Goal: Task Accomplishment & Management: Manage account settings

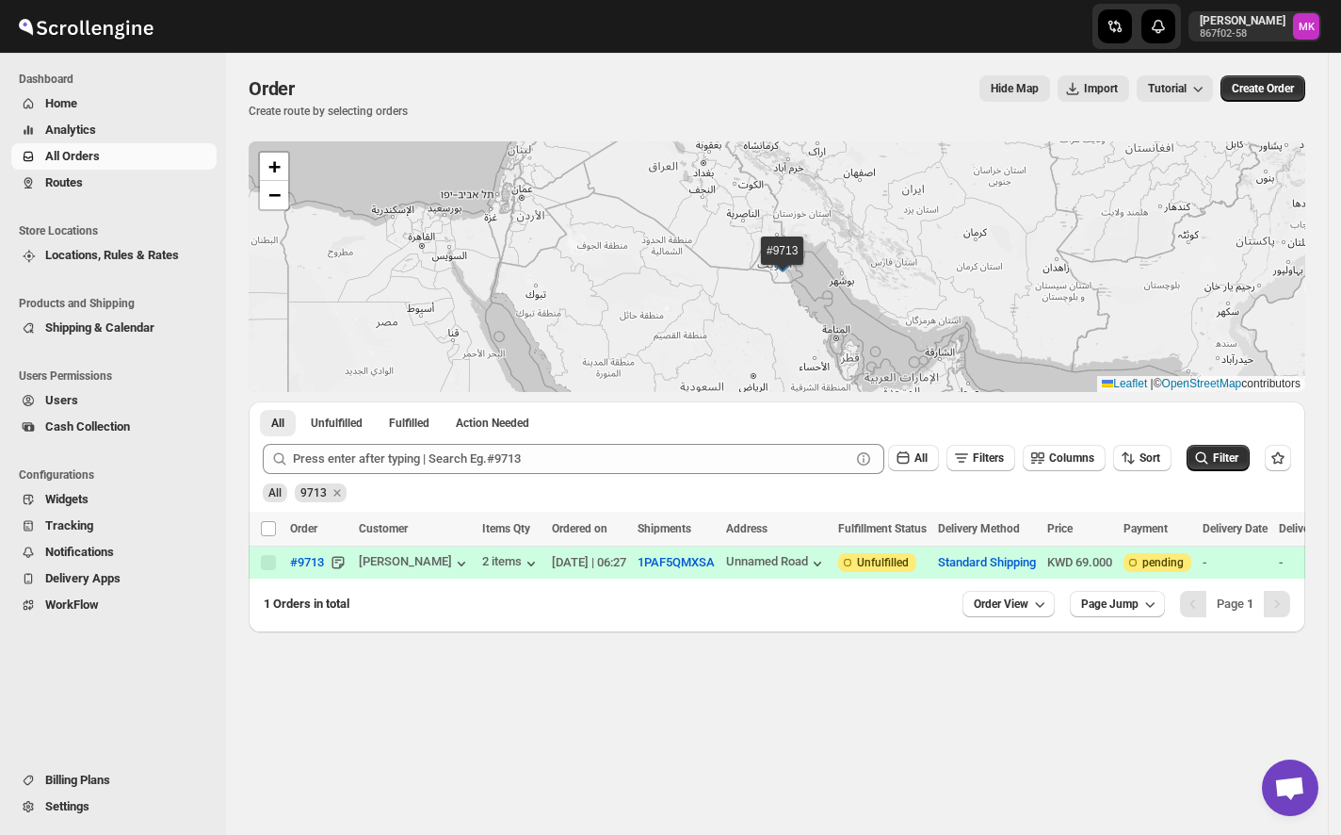
click at [85, 185] on span "Routes" at bounding box center [129, 182] width 168 height 19
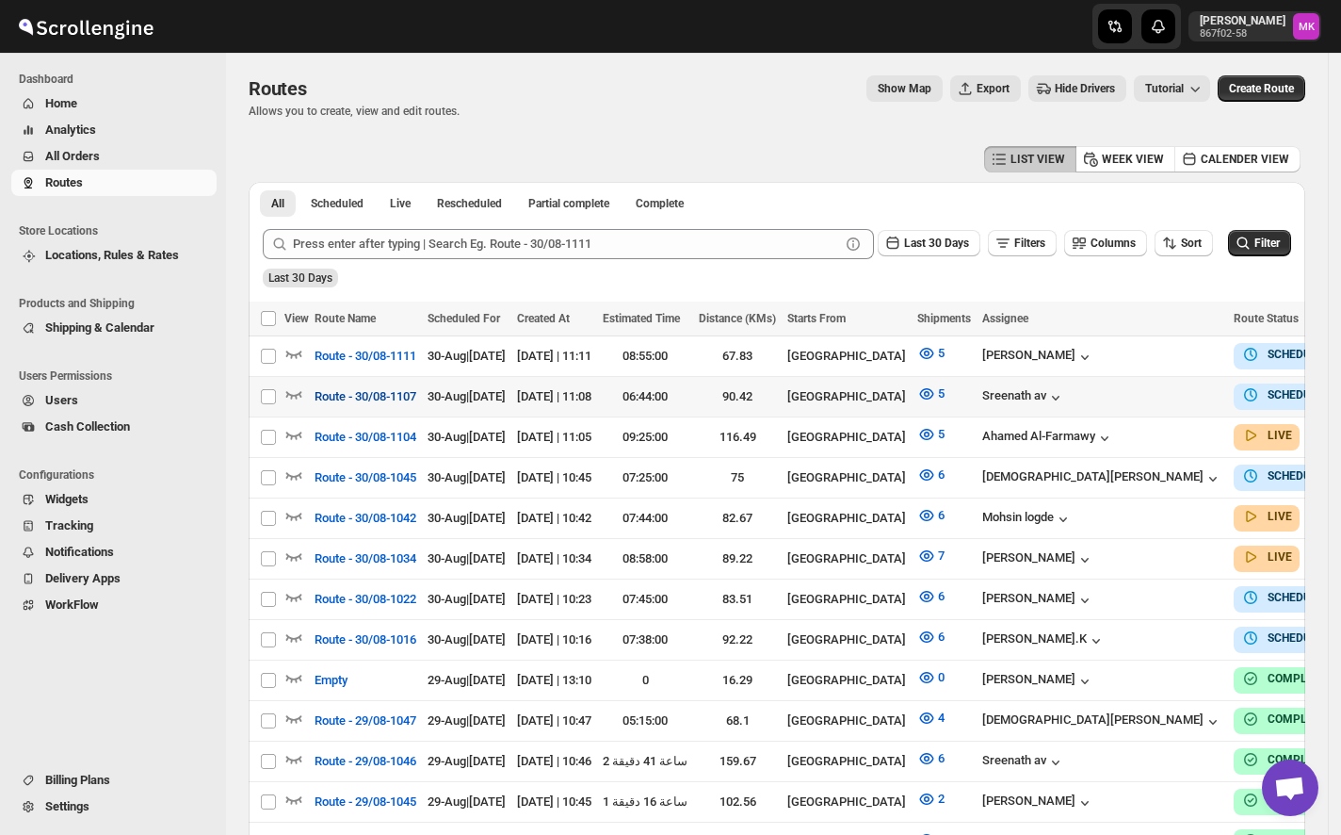
click at [367, 393] on span "Route - 30/08-1107" at bounding box center [366, 396] width 102 height 19
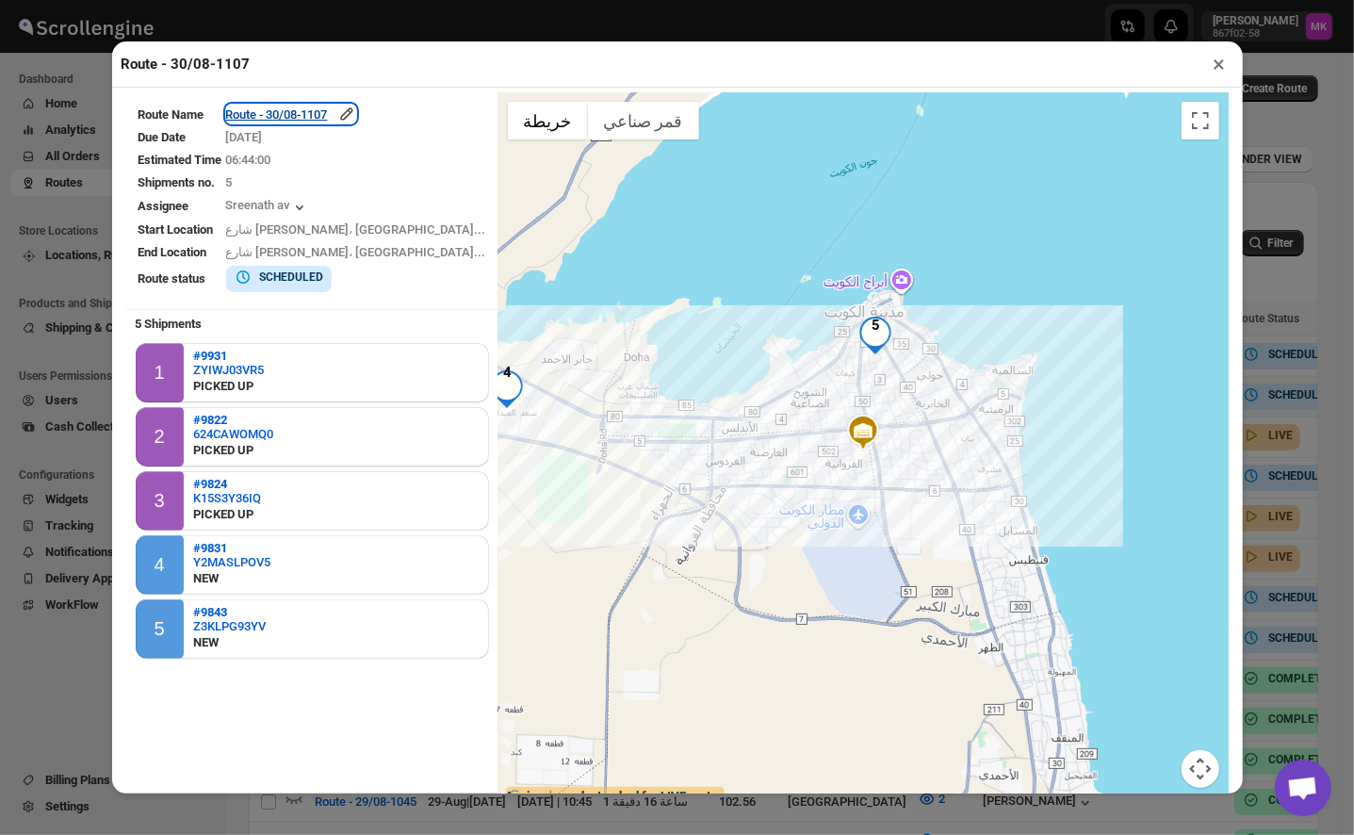
click at [305, 123] on div "Route - 30/08-1107" at bounding box center [291, 114] width 130 height 19
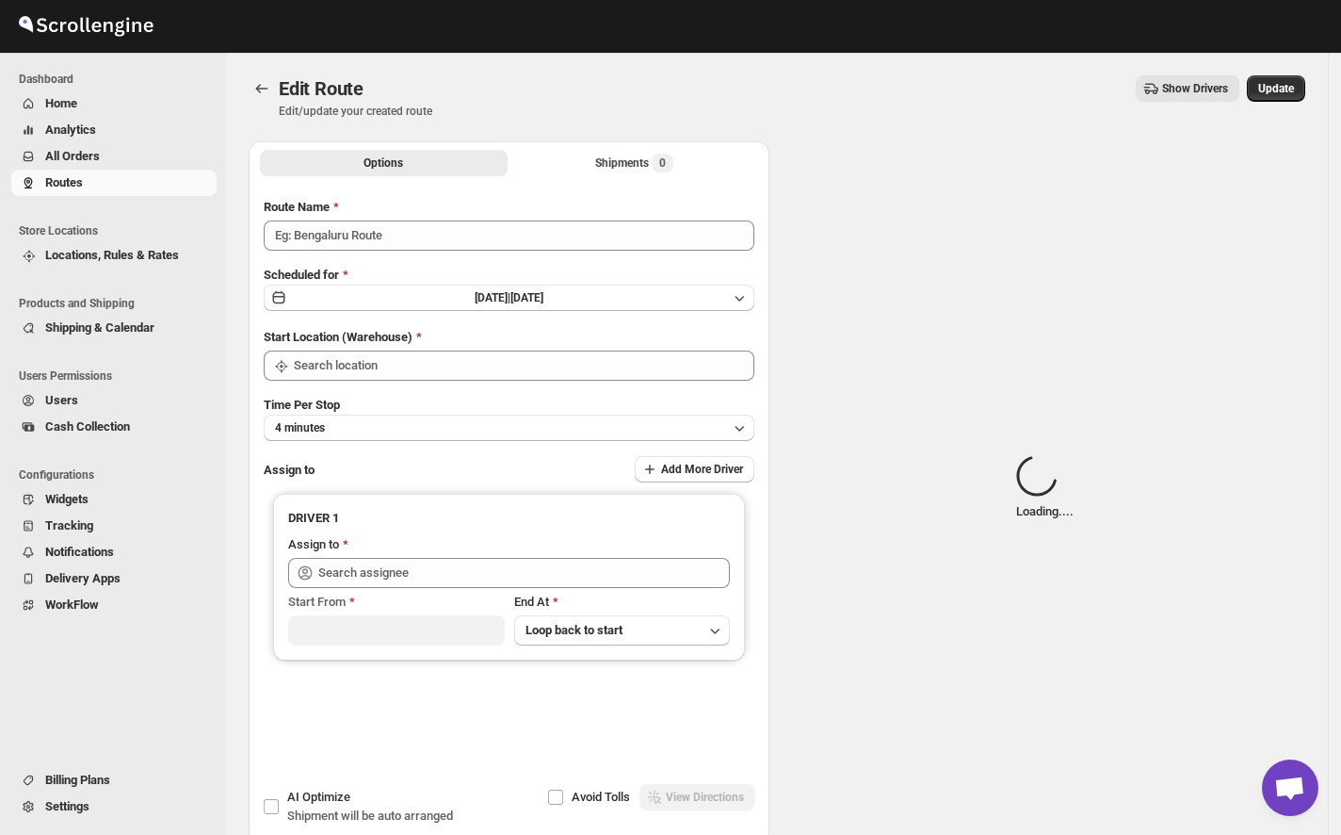
type input "Route - 30/08-1107"
type input "[GEOGRAPHIC_DATA]"
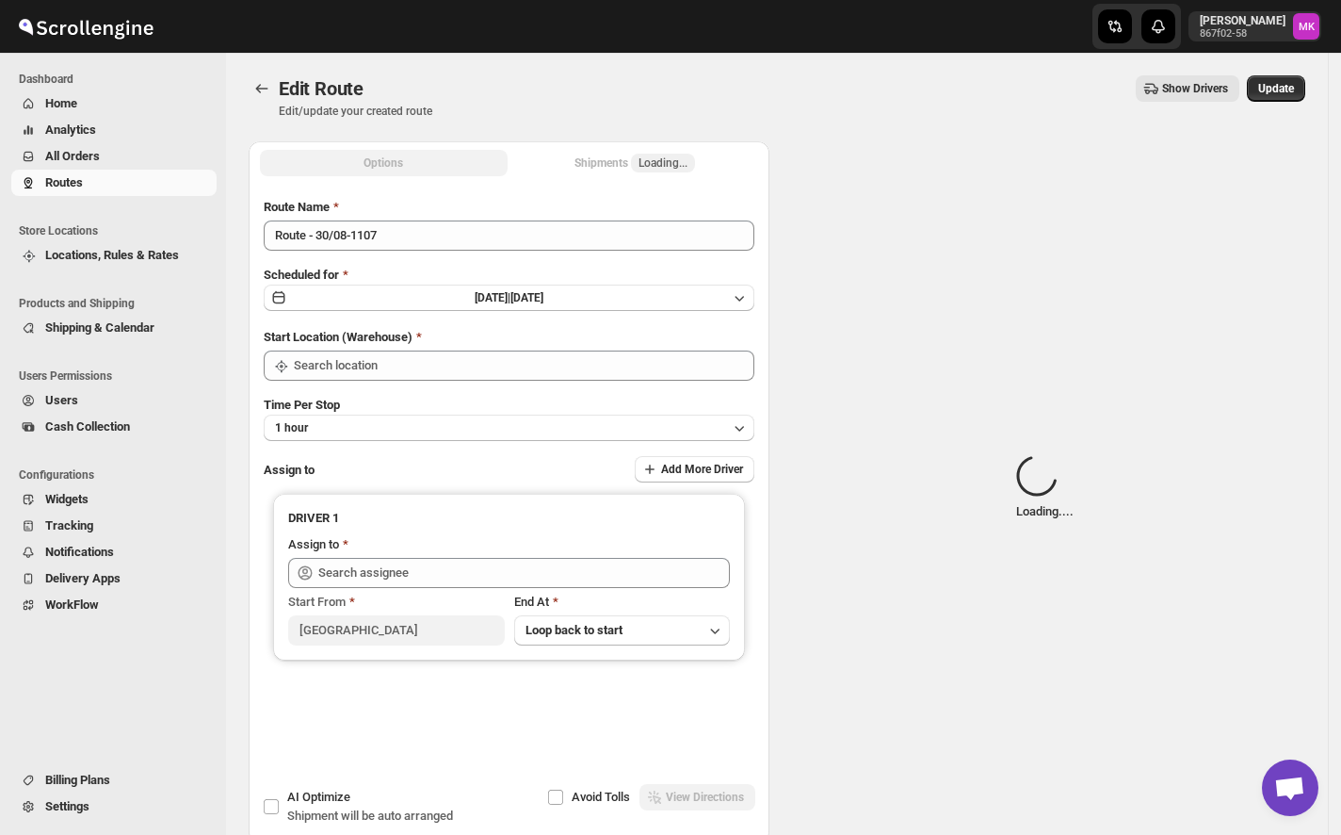
type input "[GEOGRAPHIC_DATA]"
type input "Sreenath av ([EMAIL_ADDRESS][DOMAIN_NAME])"
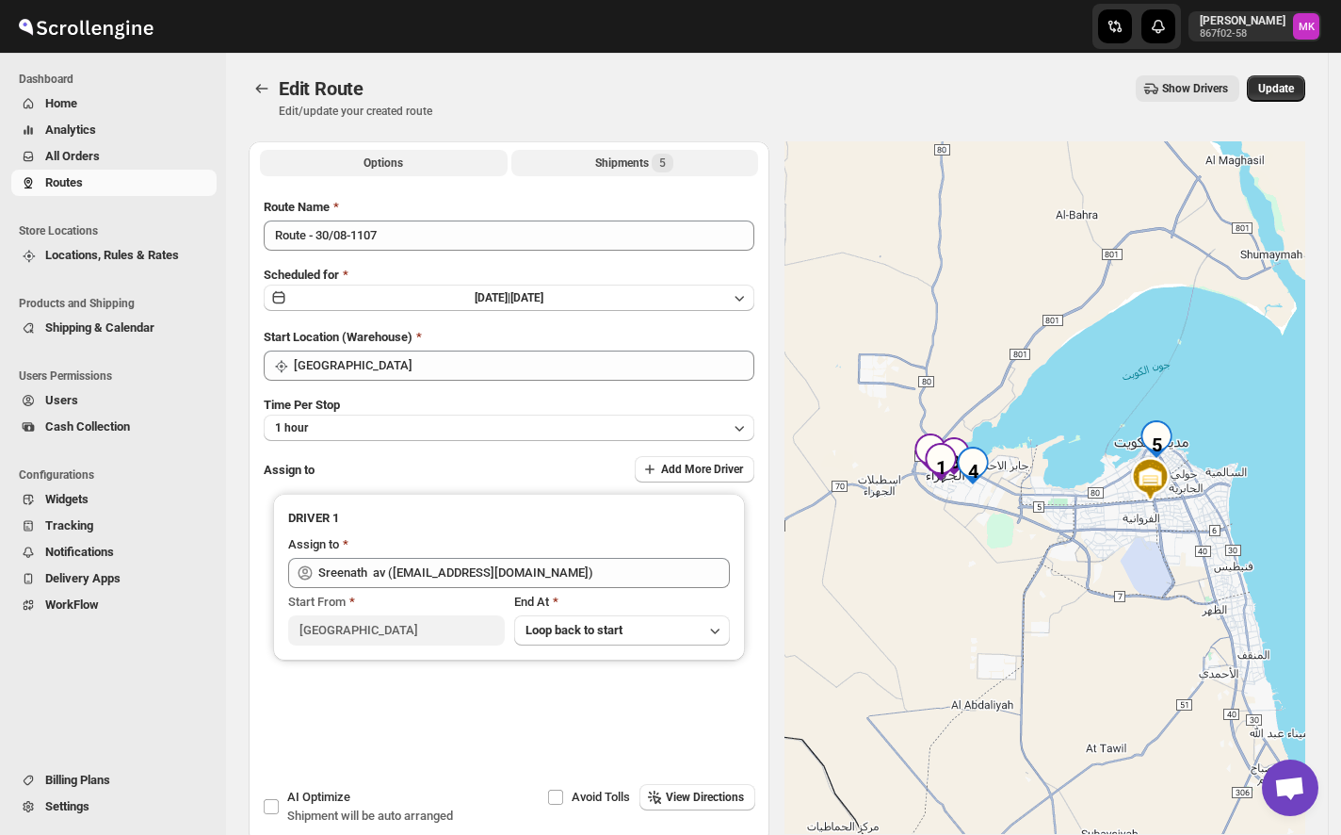
click at [659, 168] on span "5" at bounding box center [663, 163] width 22 height 19
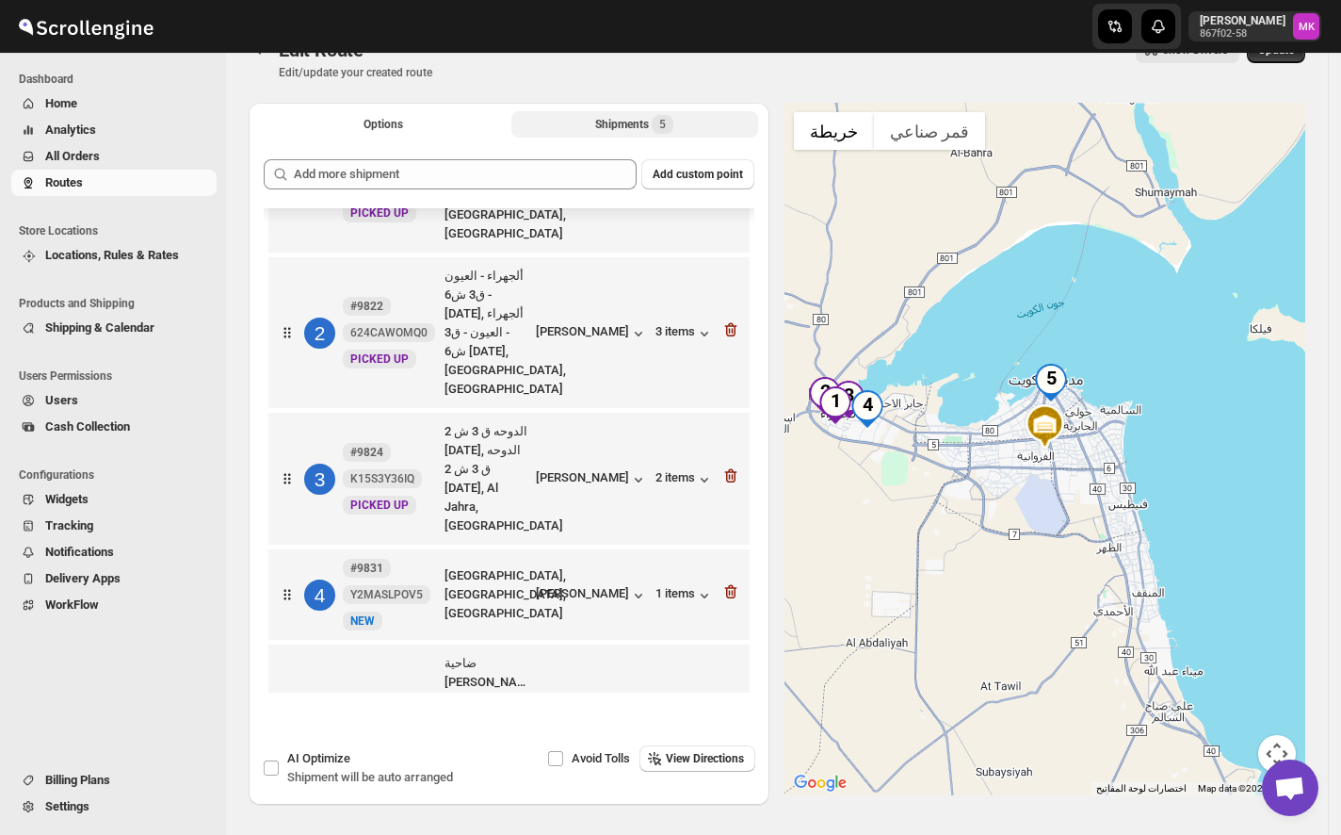
scroll to position [103, 0]
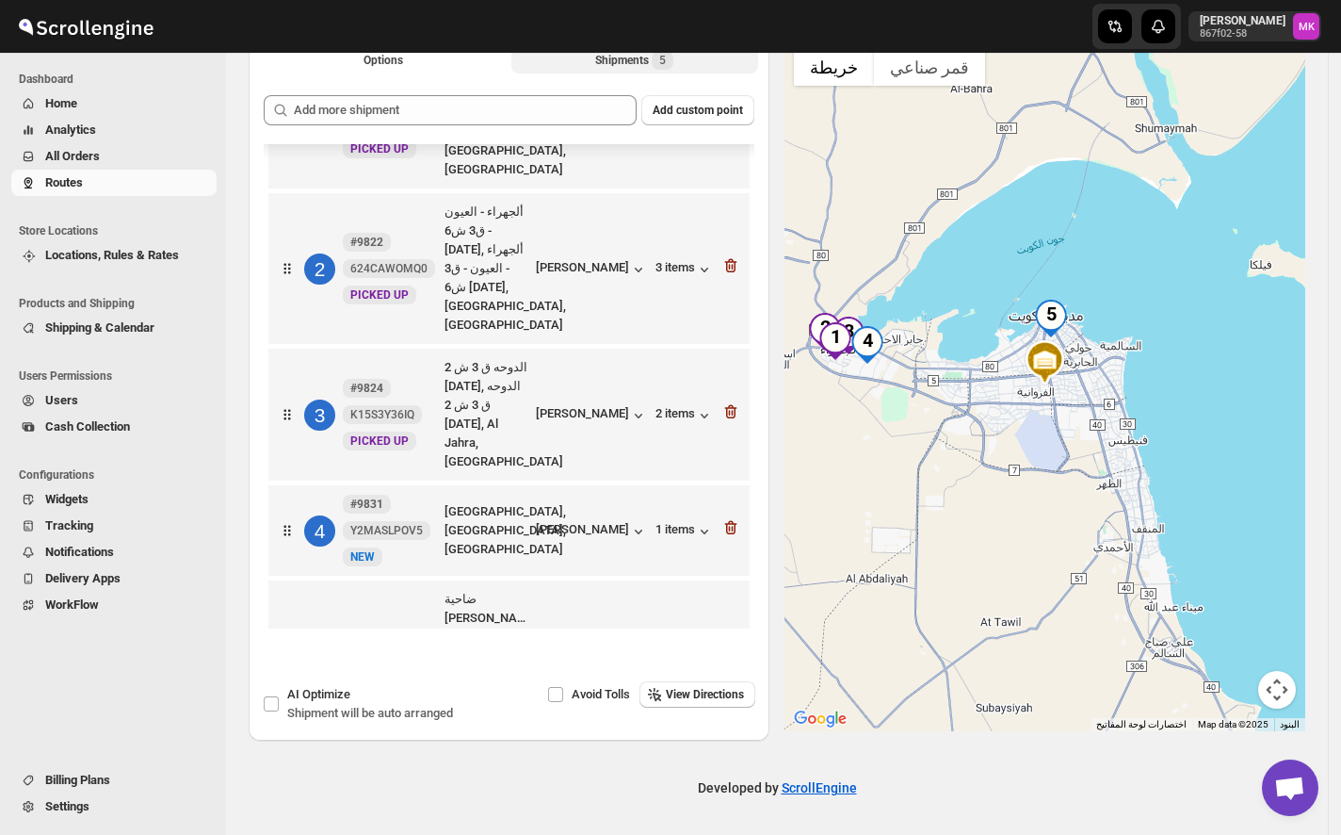
click at [733, 662] on icon "button" at bounding box center [731, 671] width 19 height 19
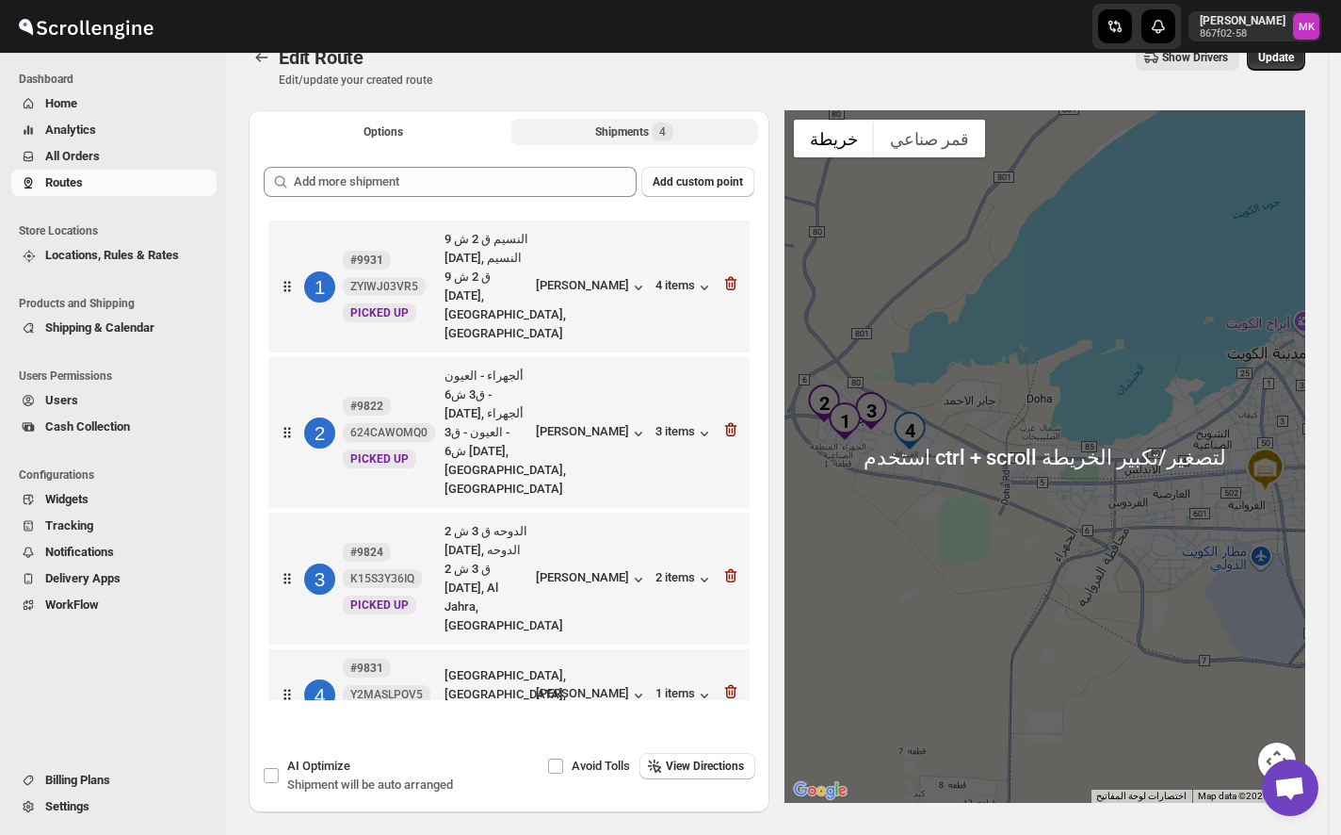
scroll to position [0, 0]
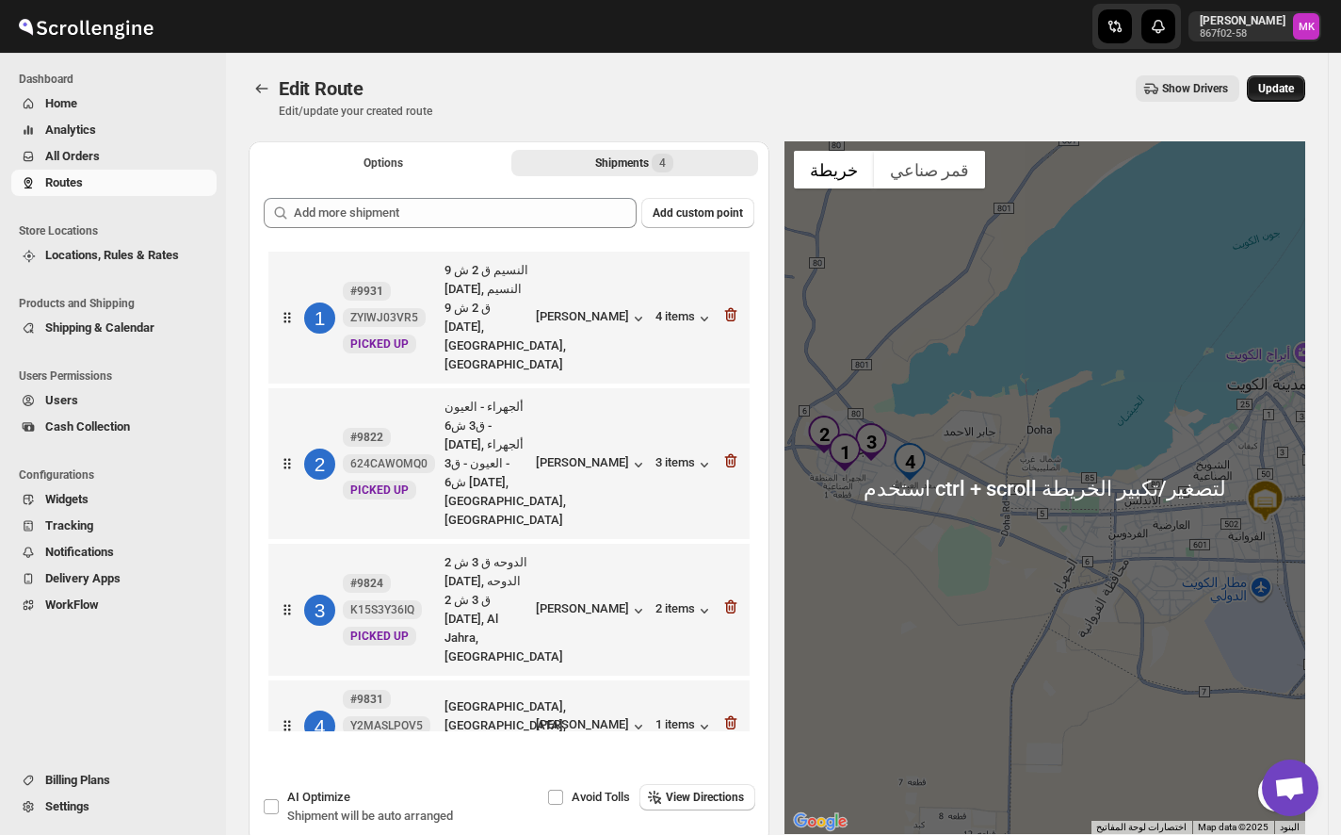
click at [1306, 81] on button "Update" at bounding box center [1276, 88] width 58 height 26
